Goal: Task Accomplishment & Management: Complete application form

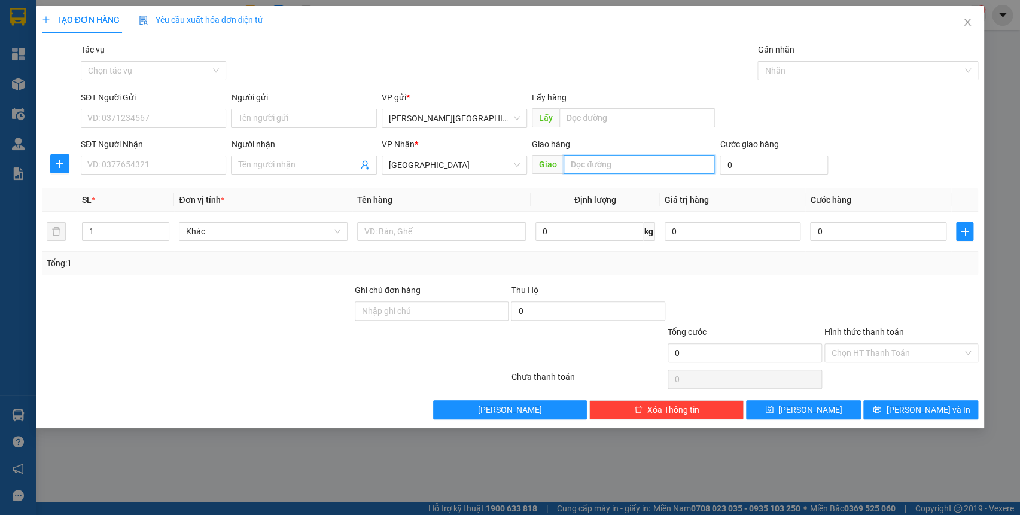
click at [605, 155] on input "text" at bounding box center [638, 164] width 151 height 19
type input "tam kỳ"
click at [753, 165] on input "0" at bounding box center [773, 164] width 108 height 19
type input "7"
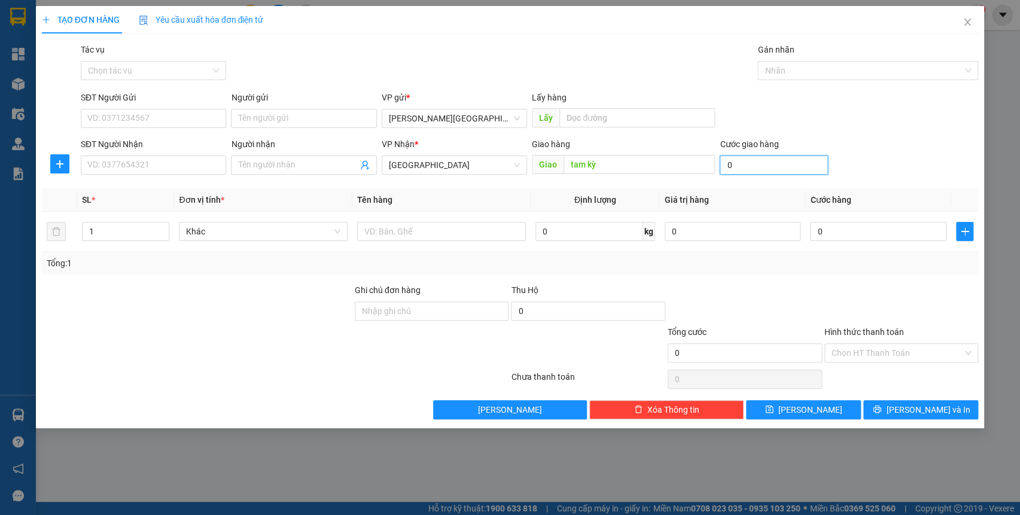
type input "7"
type input "70"
type input "700"
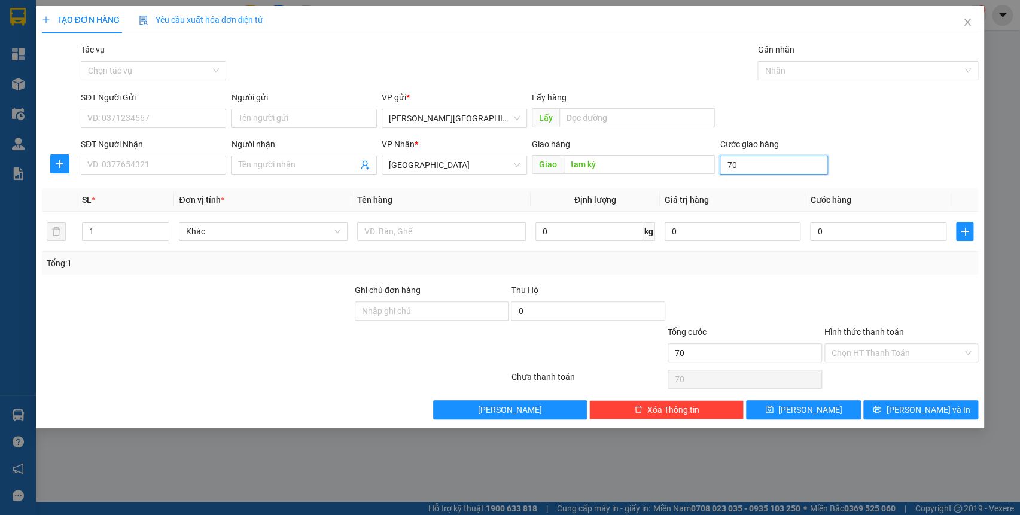
type input "700"
type input "7.000"
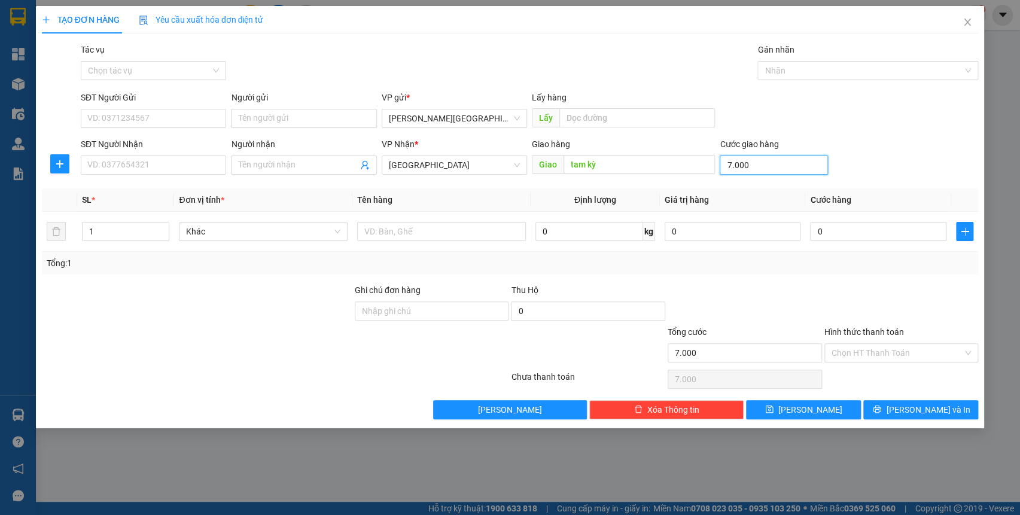
type input "70.000"
click at [795, 74] on div at bounding box center [861, 70] width 203 height 14
type input "70.000"
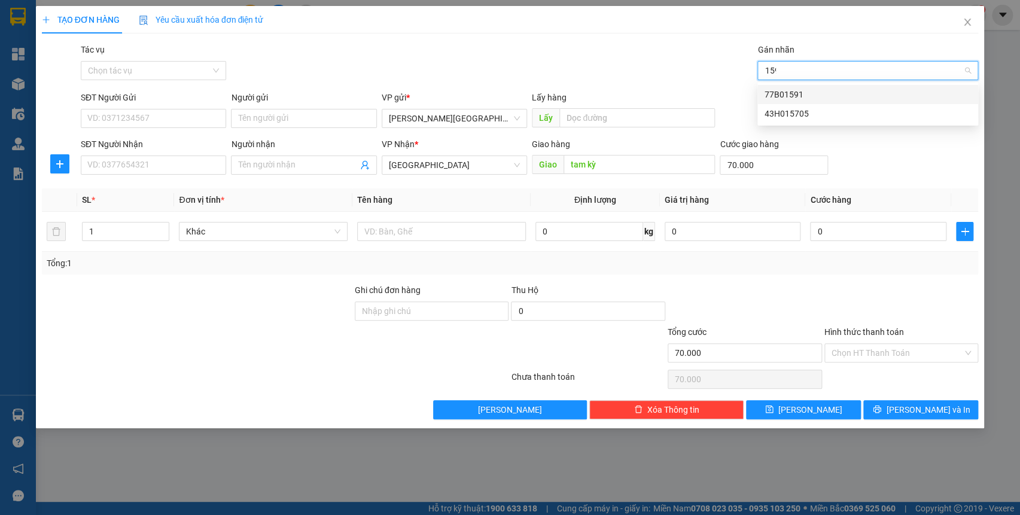
type input "1591"
click at [811, 90] on div "77B01591" at bounding box center [867, 94] width 206 height 13
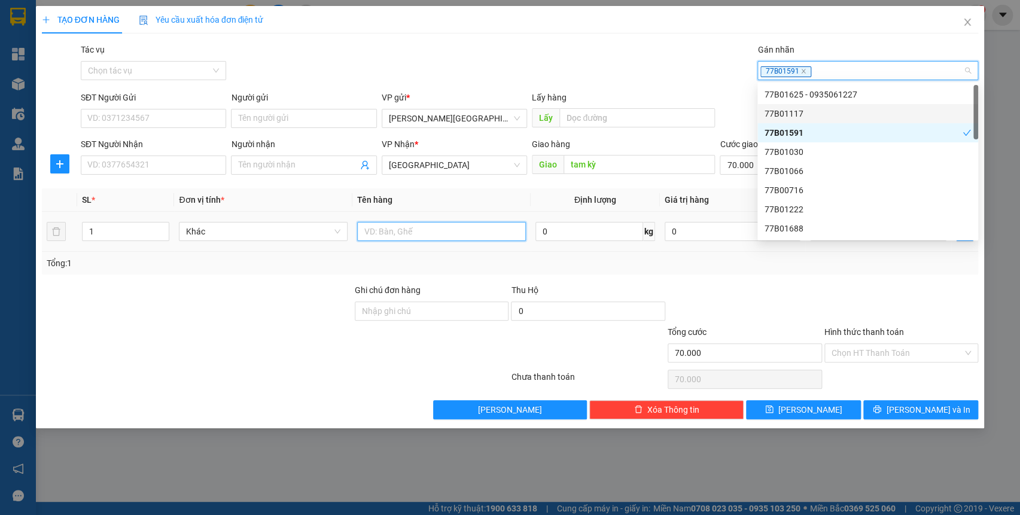
click at [426, 233] on input "text" at bounding box center [441, 231] width 169 height 19
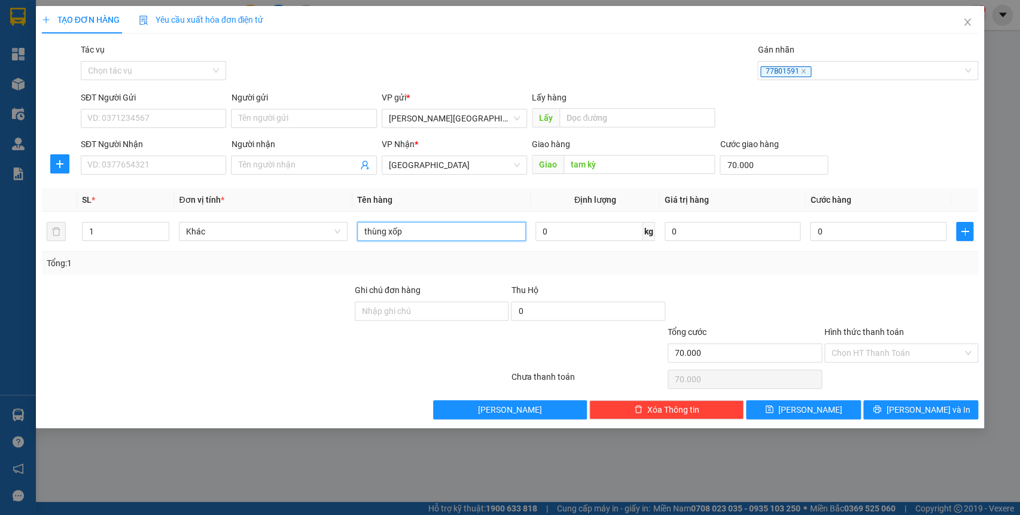
type input "thùng xốp"
click at [401, 295] on div "Ghi chú đơn hàng" at bounding box center [432, 292] width 154 height 18
click at [404, 316] on input "Ghi chú đơn hàng" at bounding box center [432, 310] width 154 height 19
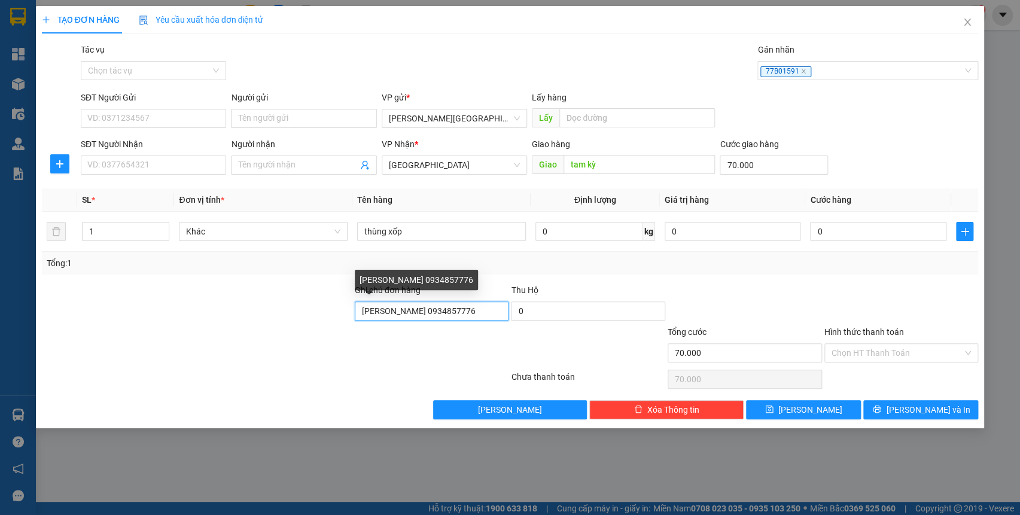
click at [379, 309] on input "[PERSON_NAME] 0934857776" at bounding box center [432, 310] width 154 height 19
type input "[PERSON_NAME] Mập 0934857776"
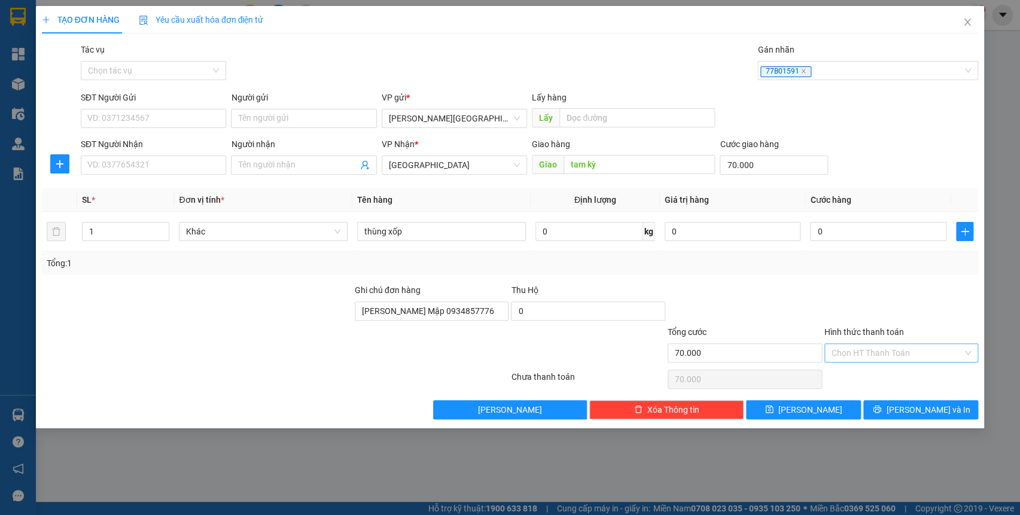
click at [857, 349] on input "Hình thức thanh toán" at bounding box center [897, 353] width 132 height 18
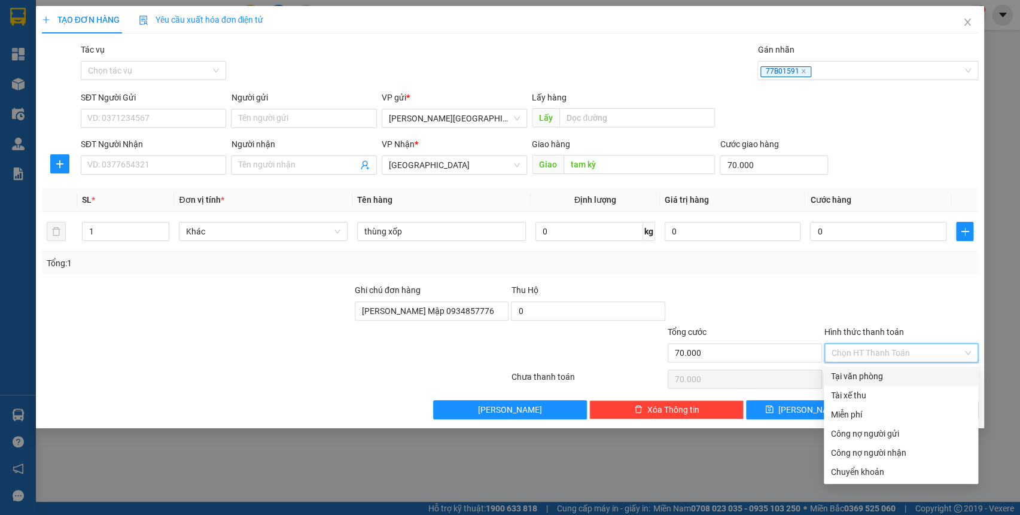
click at [866, 374] on div "Tại văn phòng" at bounding box center [901, 376] width 140 height 13
type input "0"
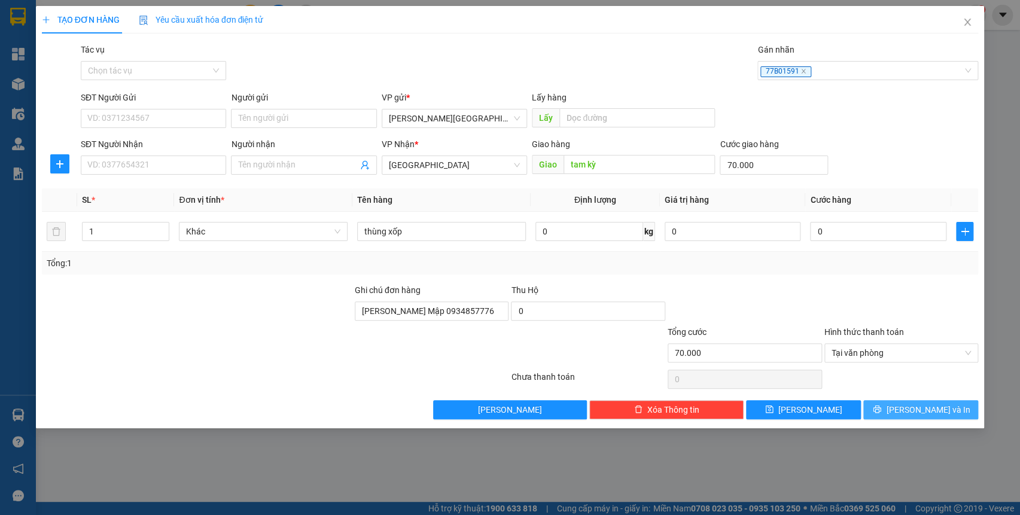
click at [911, 408] on span "[PERSON_NAME] và In" at bounding box center [928, 409] width 84 height 13
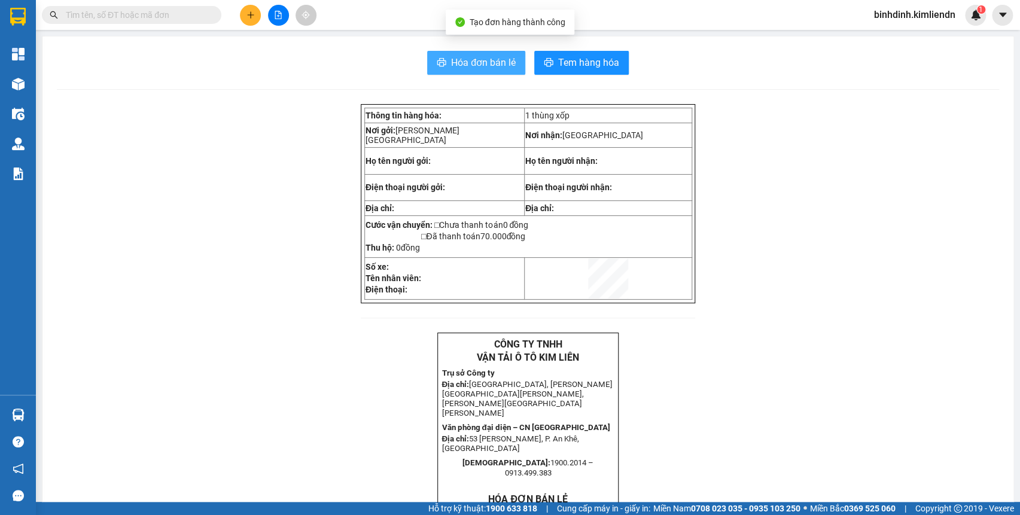
click at [466, 58] on span "Hóa đơn bán lẻ" at bounding box center [483, 62] width 65 height 15
